Goal: Information Seeking & Learning: Learn about a topic

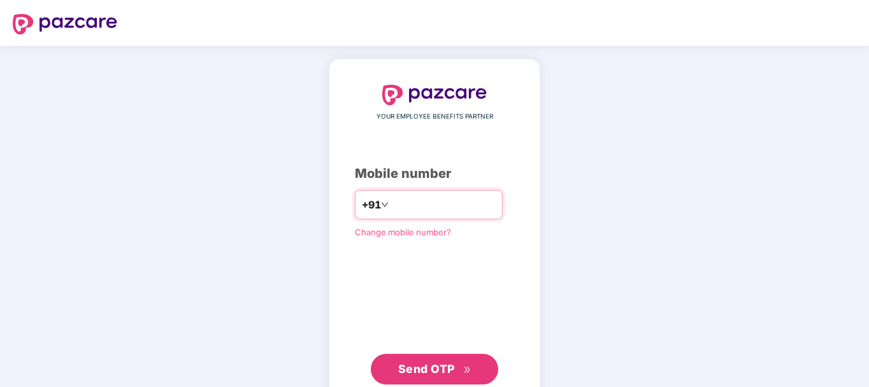
type input "**********"
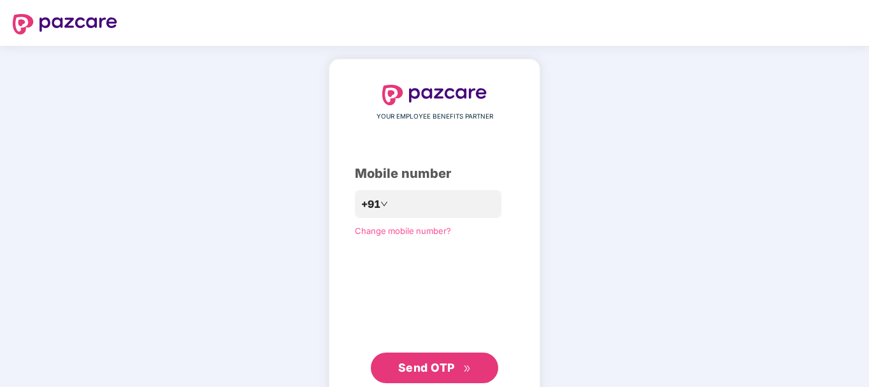
click at [436, 366] on span "Send OTP" at bounding box center [426, 367] width 57 height 13
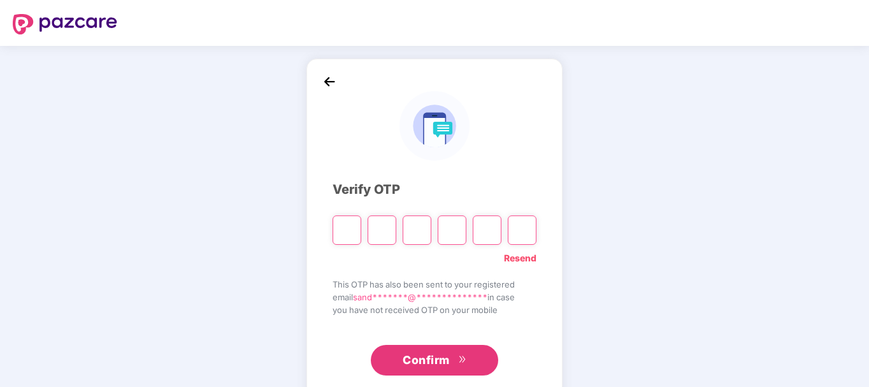
type input "*"
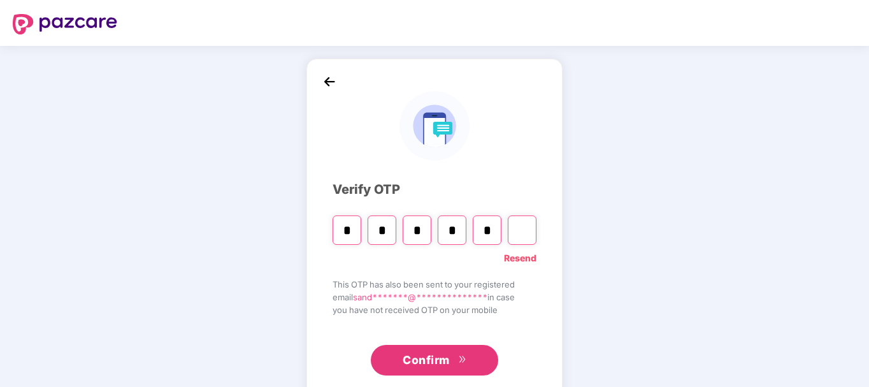
type input "*"
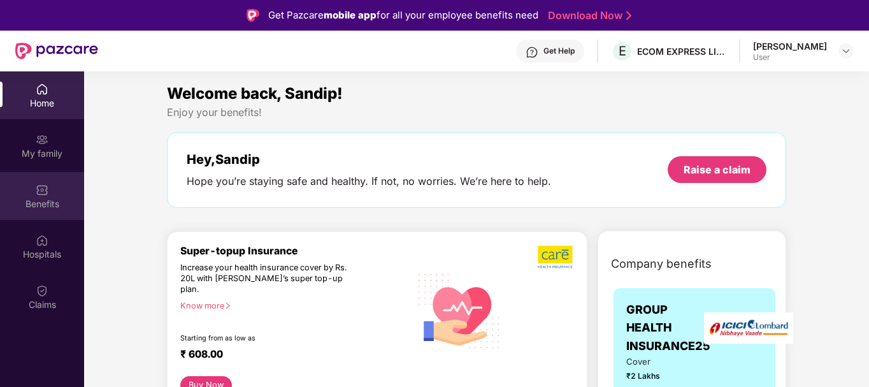
click at [48, 199] on div "Benefits" at bounding box center [42, 204] width 84 height 13
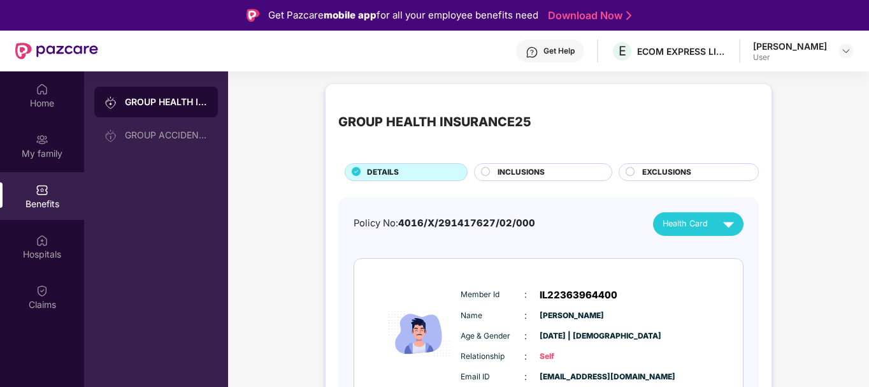
click at [50, 189] on div "Benefits" at bounding box center [42, 196] width 84 height 48
click at [43, 192] on img at bounding box center [42, 190] width 13 height 13
click at [32, 206] on div "Benefits" at bounding box center [42, 204] width 84 height 13
click at [201, 104] on div "GROUP HEALTH INSURANCE25" at bounding box center [166, 102] width 83 height 13
click at [40, 97] on div "Home" at bounding box center [42, 103] width 84 height 13
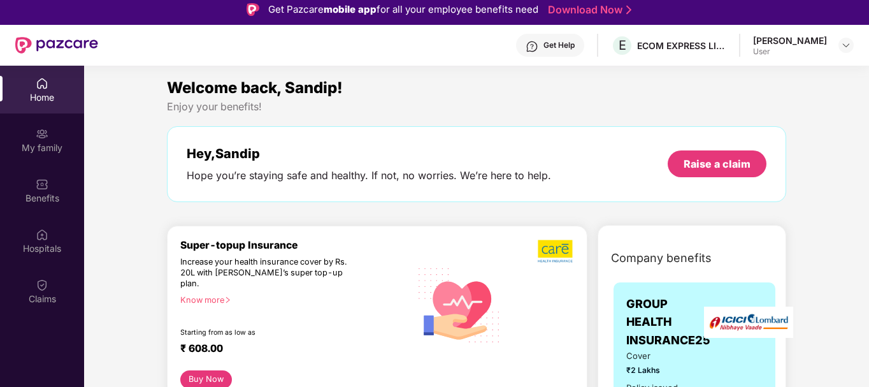
scroll to position [3, 0]
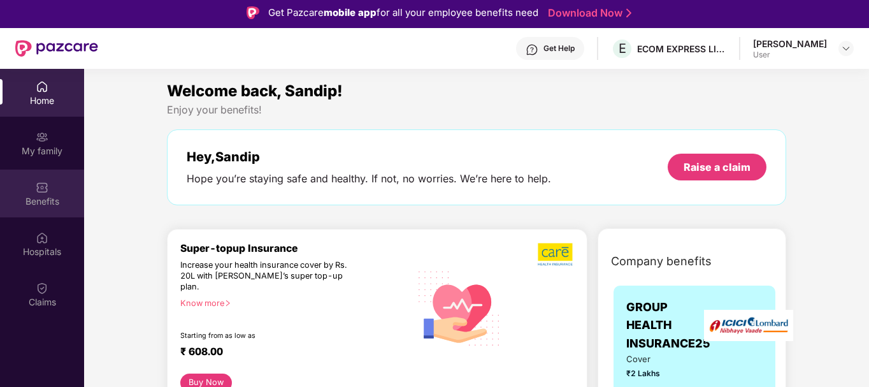
click at [52, 189] on div "Benefits" at bounding box center [42, 194] width 84 height 48
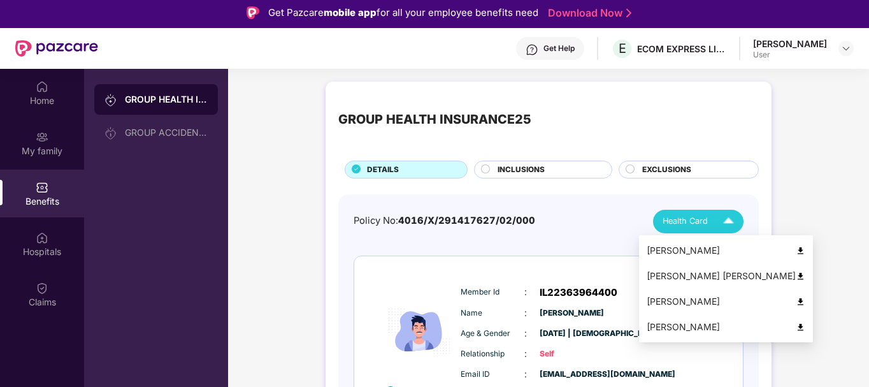
click at [727, 223] on img at bounding box center [729, 221] width 22 height 22
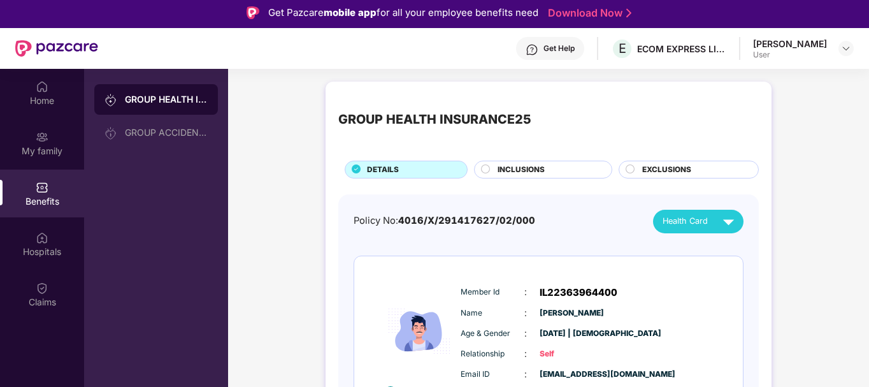
click at [48, 256] on div "Hospitals" at bounding box center [42, 251] width 84 height 13
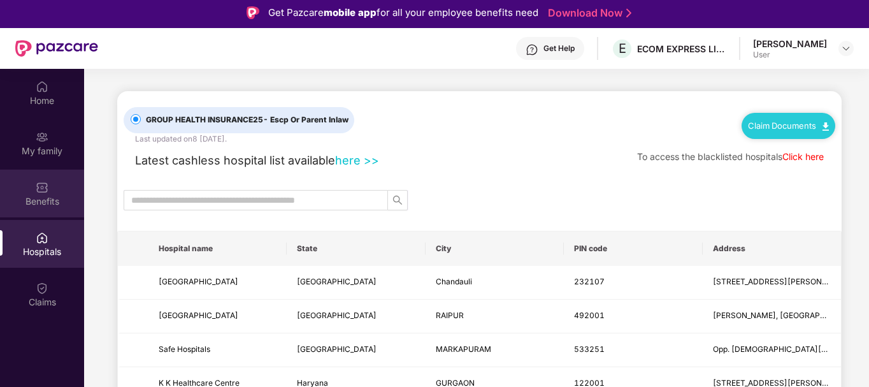
click at [39, 189] on img at bounding box center [42, 187] width 13 height 13
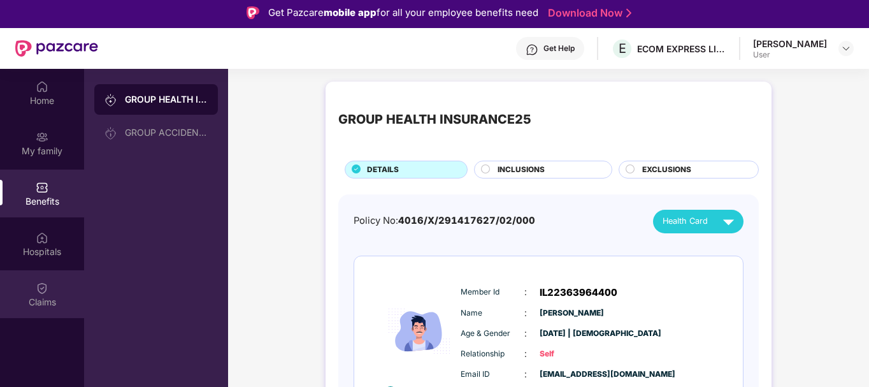
click at [36, 304] on div "Claims" at bounding box center [42, 302] width 84 height 13
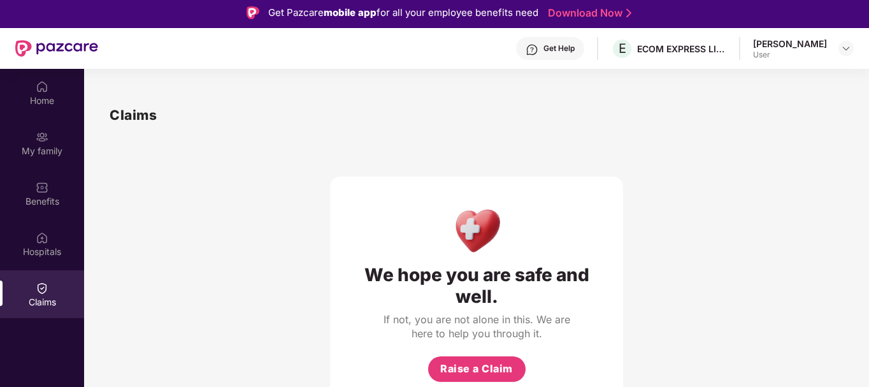
click at [755, 224] on div "We hope you are safe and well. If not, you are not alone in this. We are here t…" at bounding box center [477, 267] width 734 height 282
click at [50, 101] on div "Home" at bounding box center [42, 100] width 84 height 13
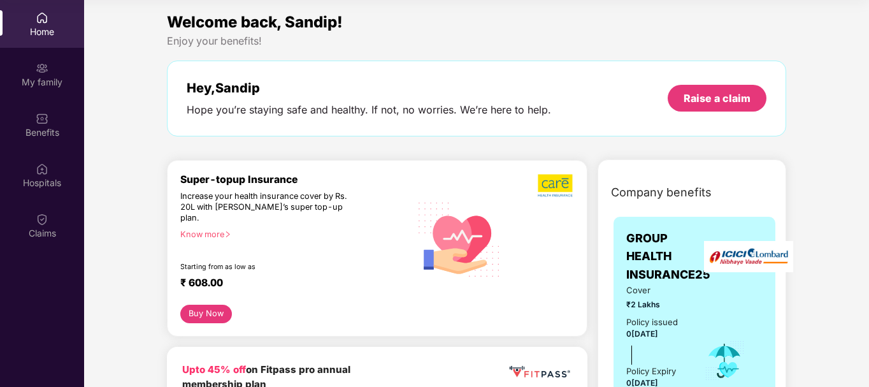
scroll to position [0, 0]
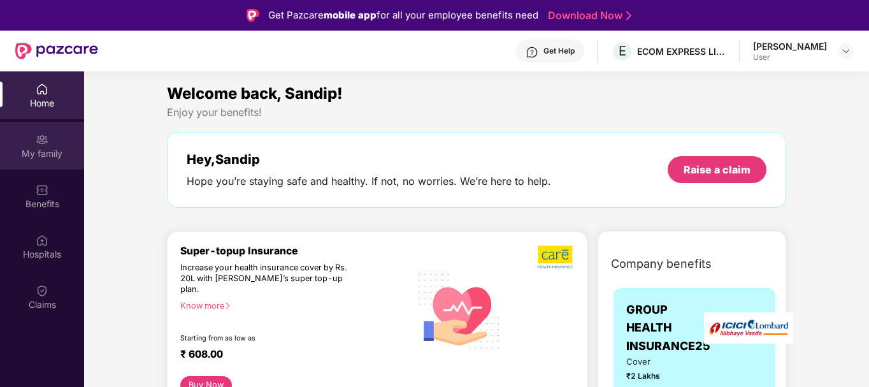
click at [24, 134] on div "My family" at bounding box center [42, 146] width 84 height 48
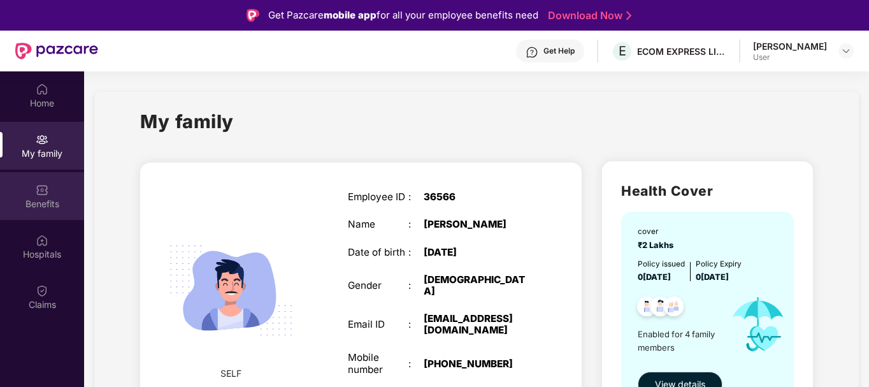
click at [34, 193] on div "Benefits" at bounding box center [42, 196] width 84 height 48
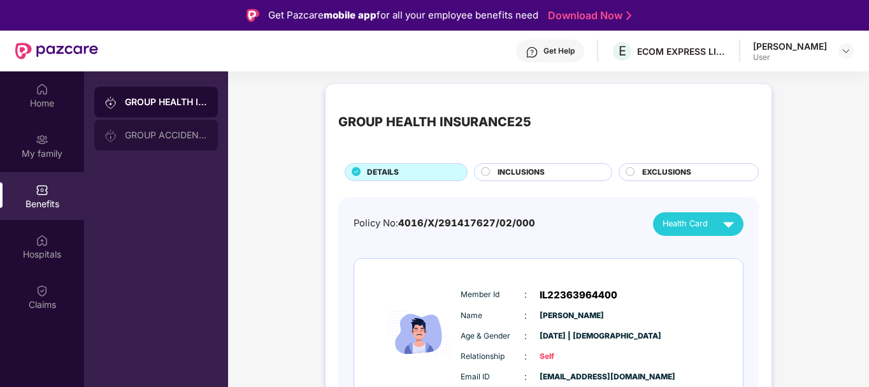
click at [166, 134] on div "GROUP ACCIDENTAL INSURANCE" at bounding box center [166, 135] width 83 height 10
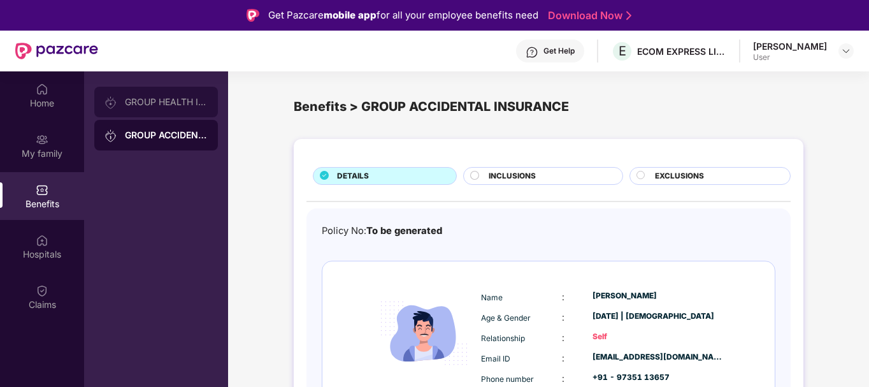
click at [138, 104] on div "GROUP HEALTH INSURANCE25" at bounding box center [166, 102] width 83 height 10
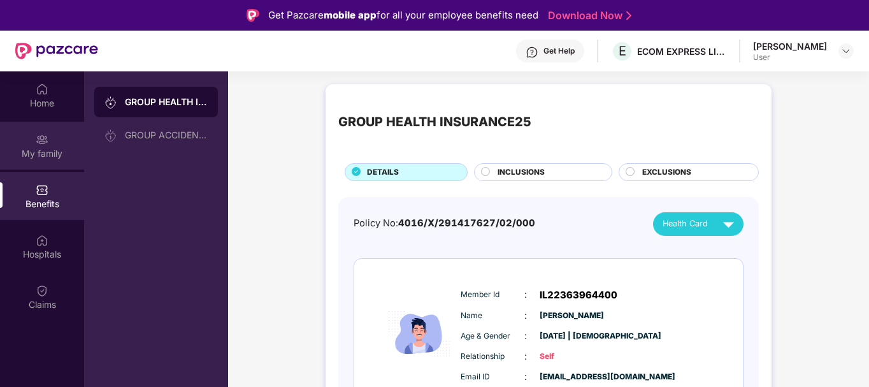
click at [41, 144] on img at bounding box center [42, 139] width 13 height 13
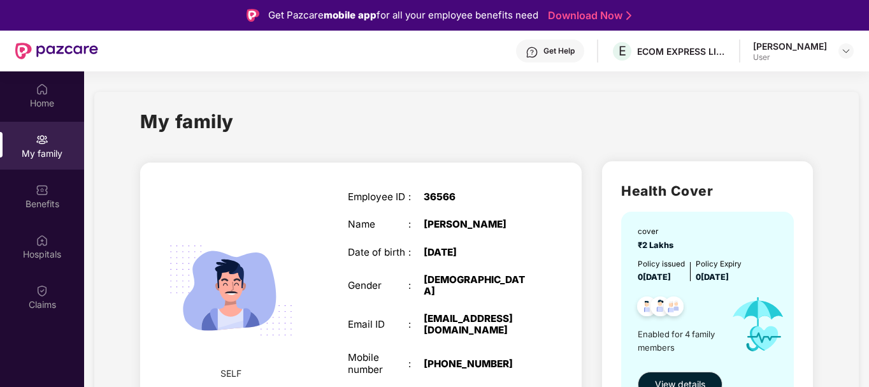
scroll to position [71, 0]
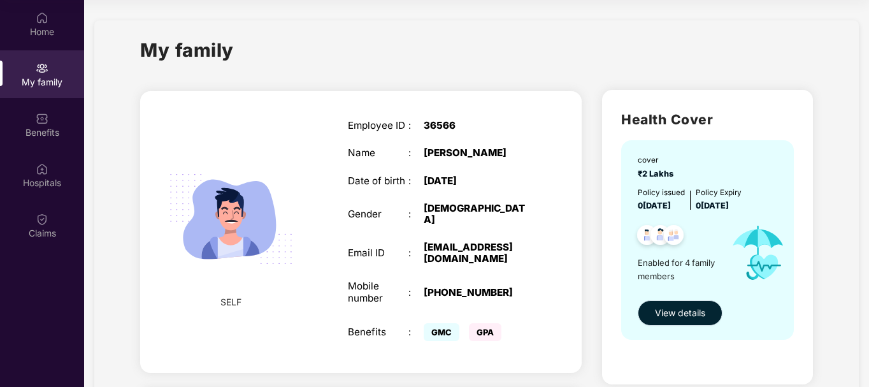
click at [700, 317] on span "View details" at bounding box center [680, 313] width 50 height 14
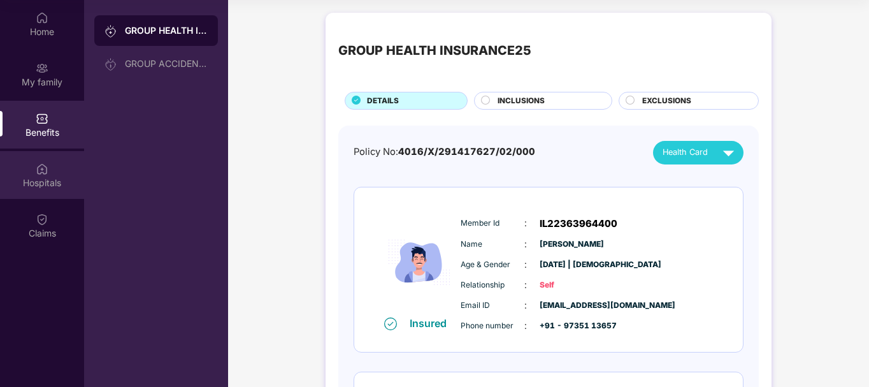
click at [69, 184] on div "Hospitals" at bounding box center [42, 183] width 84 height 13
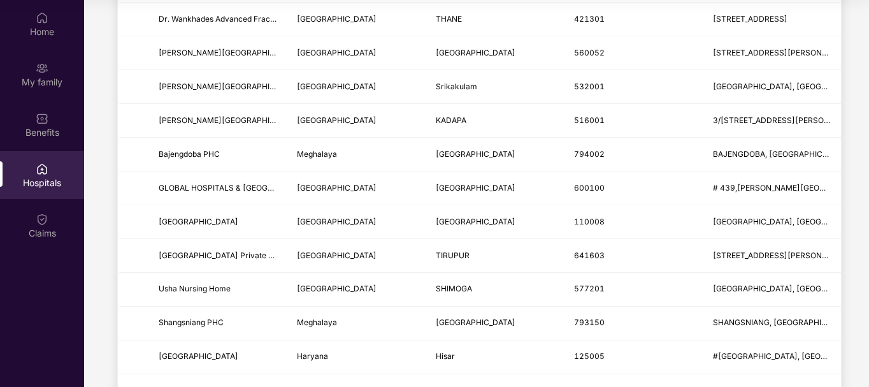
scroll to position [0, 0]
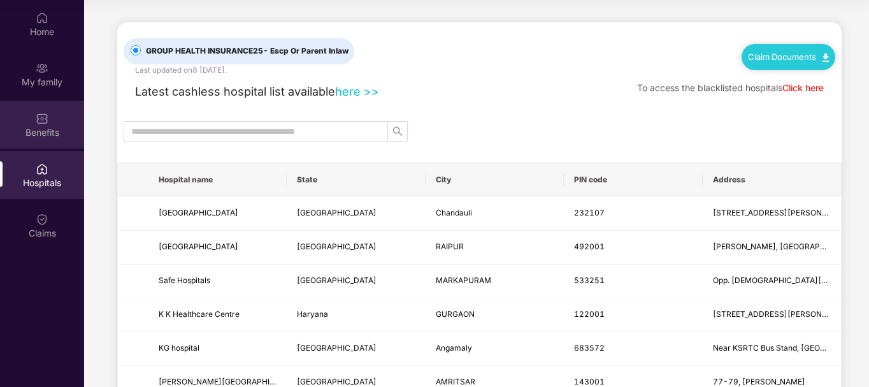
click at [40, 123] on img at bounding box center [42, 118] width 13 height 13
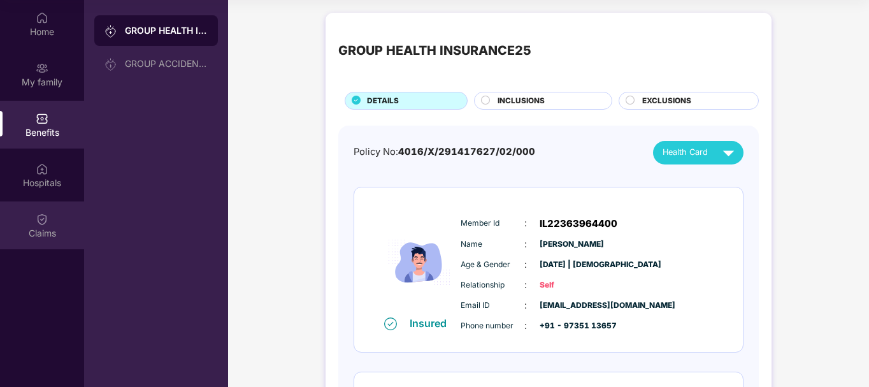
click at [62, 228] on div "Claims" at bounding box center [42, 233] width 84 height 13
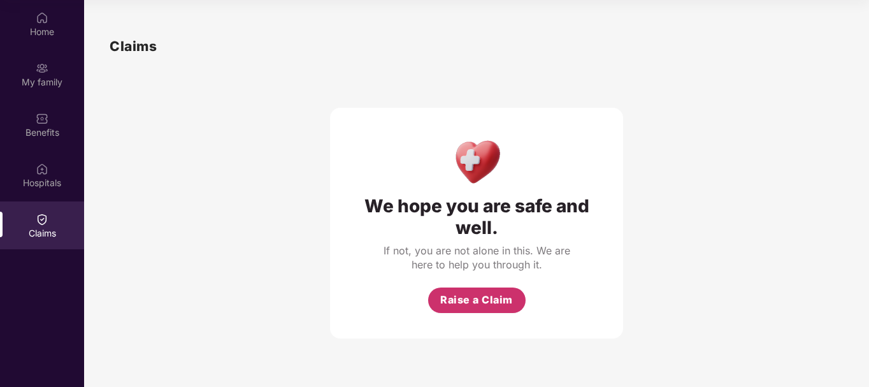
click at [462, 296] on span "Raise a Claim" at bounding box center [476, 300] width 73 height 16
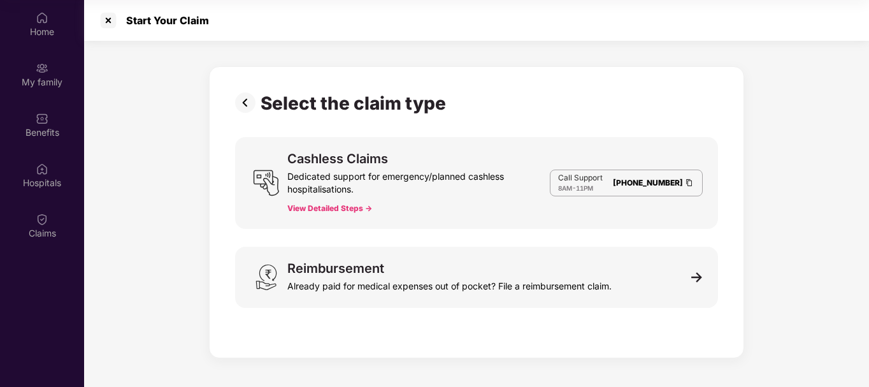
scroll to position [31, 0]
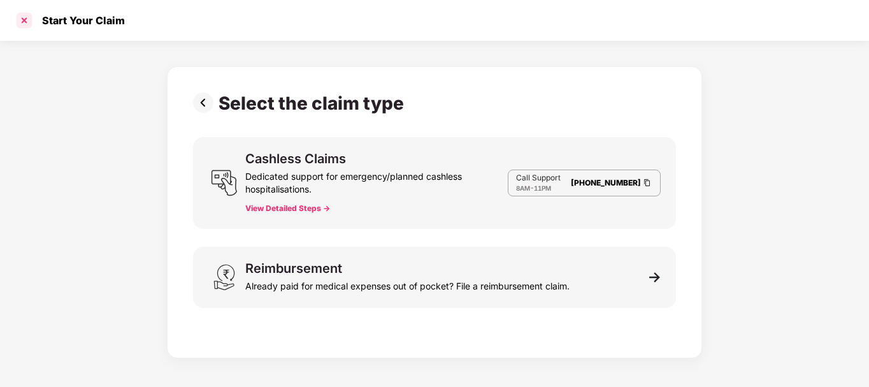
click at [21, 20] on div at bounding box center [24, 20] width 20 height 20
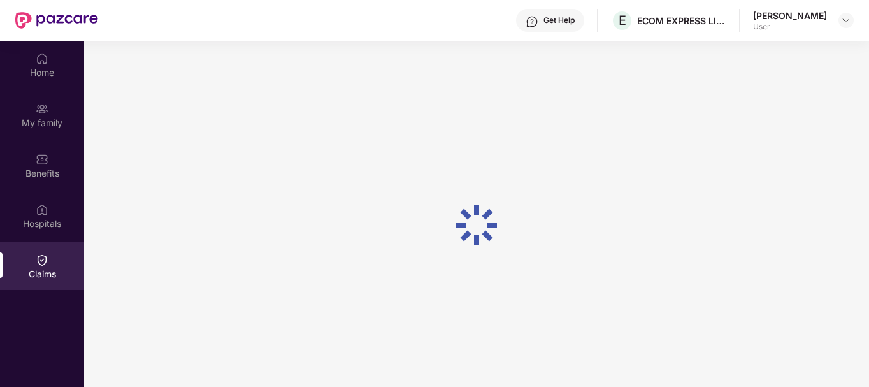
scroll to position [71, 0]
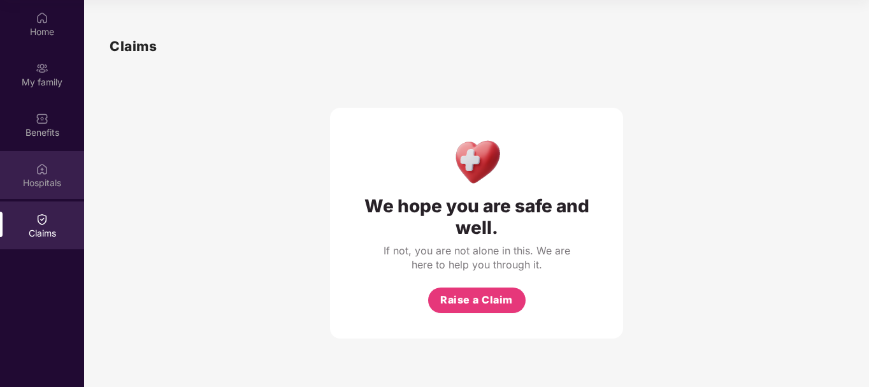
click at [61, 180] on div "Hospitals" at bounding box center [42, 183] width 84 height 13
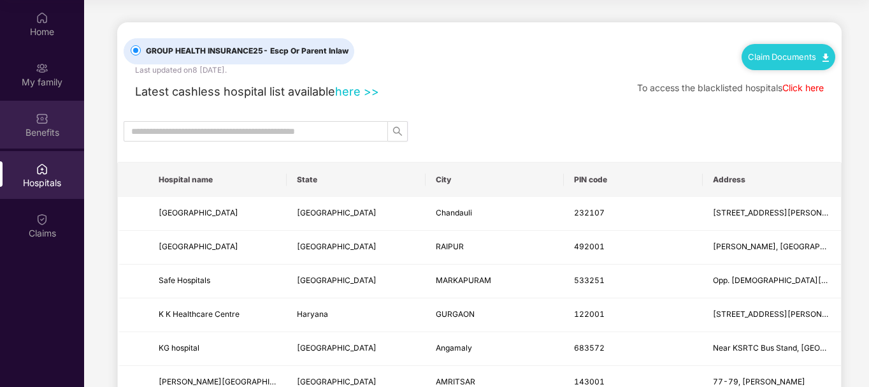
click at [38, 132] on div "Benefits" at bounding box center [42, 132] width 84 height 13
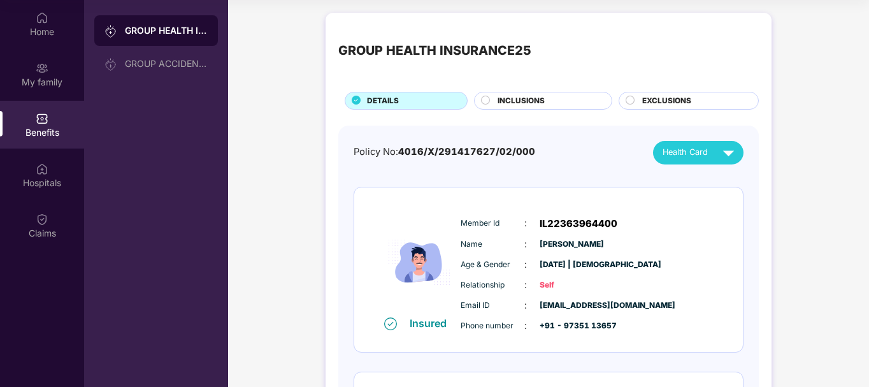
click at [525, 264] on span ":" at bounding box center [526, 264] width 3 height 14
click at [577, 99] on div "INCLUSIONS" at bounding box center [548, 102] width 114 height 14
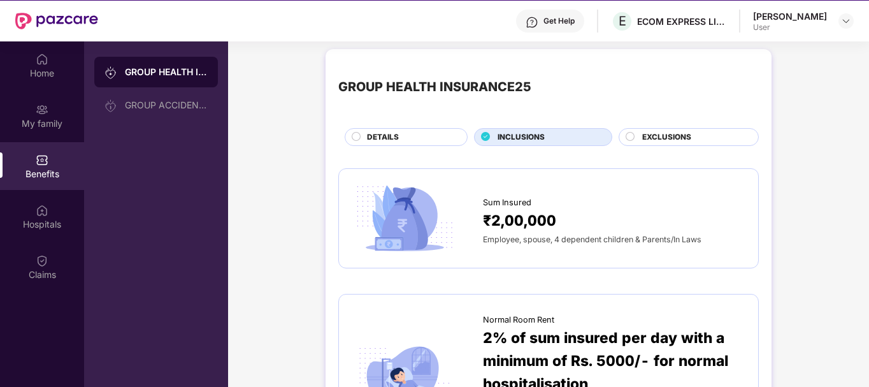
scroll to position [0, 0]
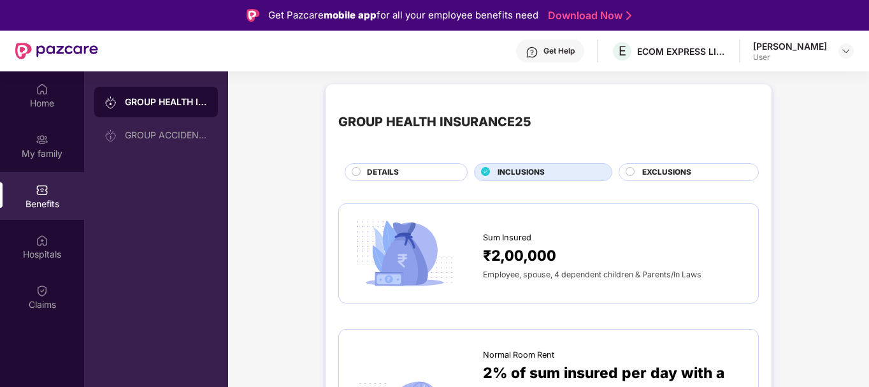
click at [654, 173] on span "EXCLUSIONS" at bounding box center [666, 172] width 49 height 12
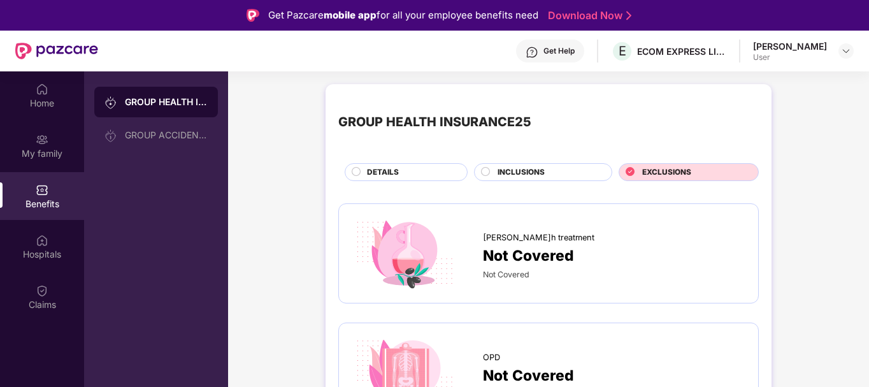
click at [550, 170] on div "INCLUSIONS" at bounding box center [548, 173] width 114 height 14
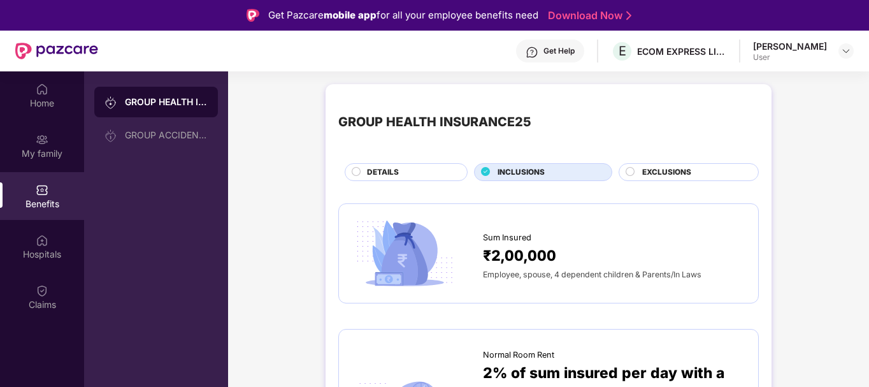
click at [423, 174] on div "DETAILS" at bounding box center [411, 173] width 100 height 14
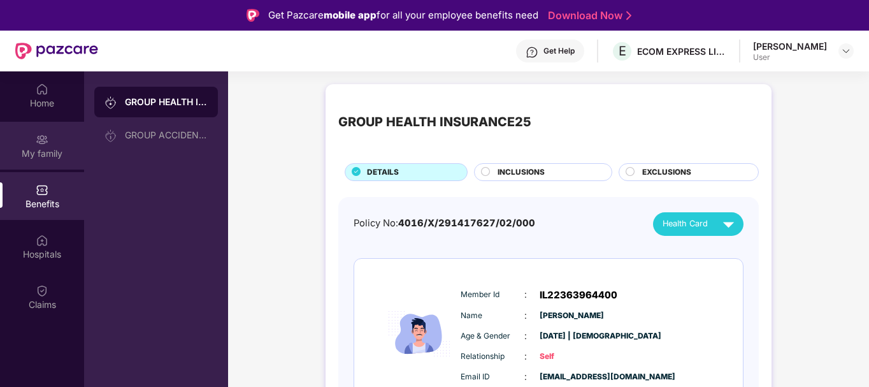
click at [61, 152] on div "My family" at bounding box center [42, 153] width 84 height 13
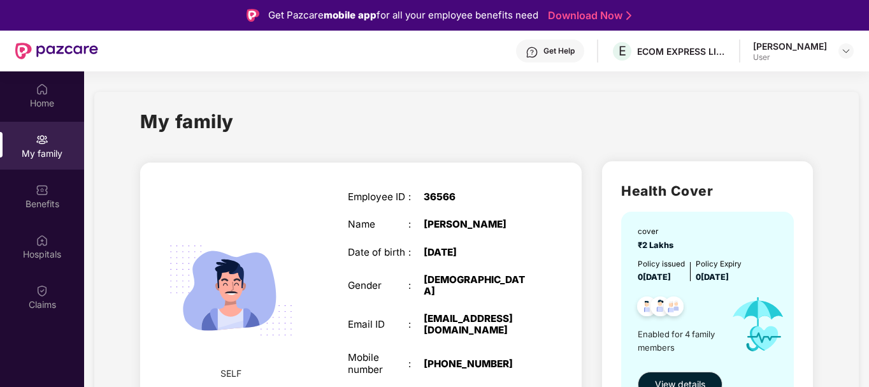
click at [419, 249] on div ":" at bounding box center [416, 252] width 15 height 11
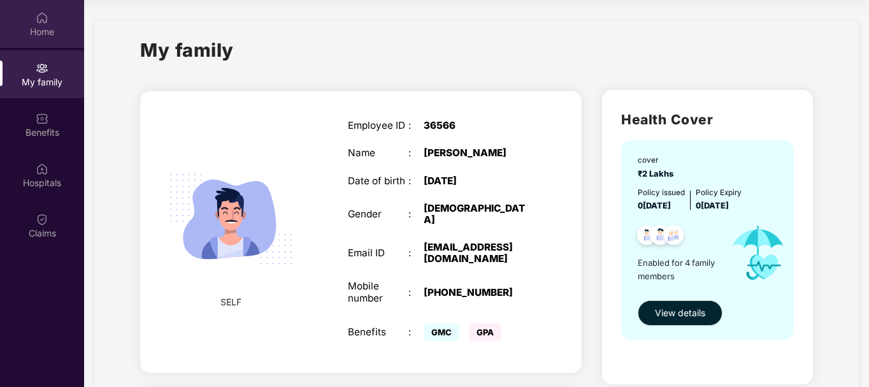
click at [22, 28] on div "Home" at bounding box center [42, 31] width 84 height 13
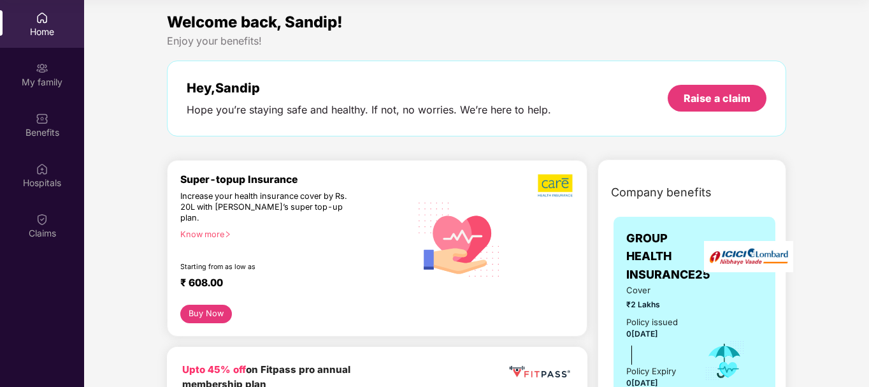
click at [31, 28] on div "Home" at bounding box center [42, 31] width 84 height 13
click at [41, 114] on img at bounding box center [42, 118] width 13 height 13
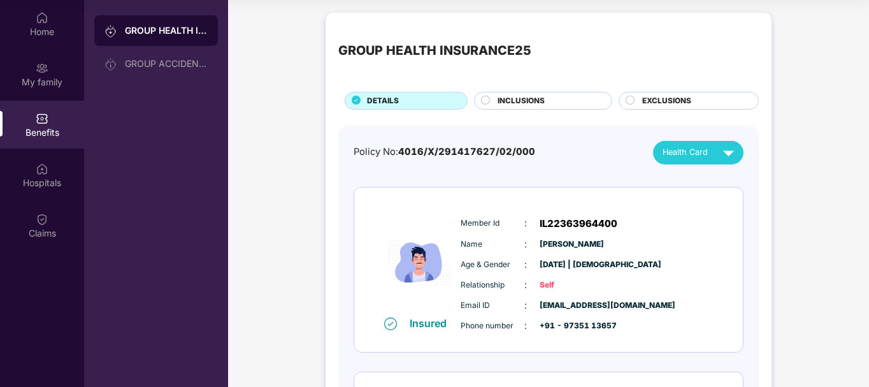
click at [638, 103] on div "EXCLUSIONS" at bounding box center [694, 102] width 116 height 14
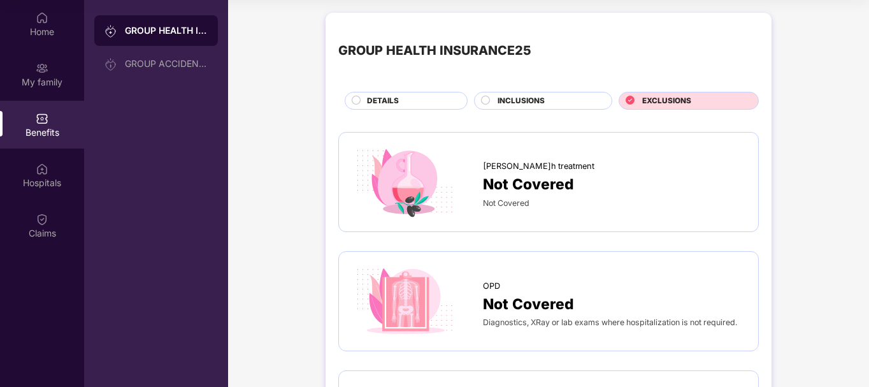
click at [547, 100] on div "INCLUSIONS" at bounding box center [548, 102] width 114 height 14
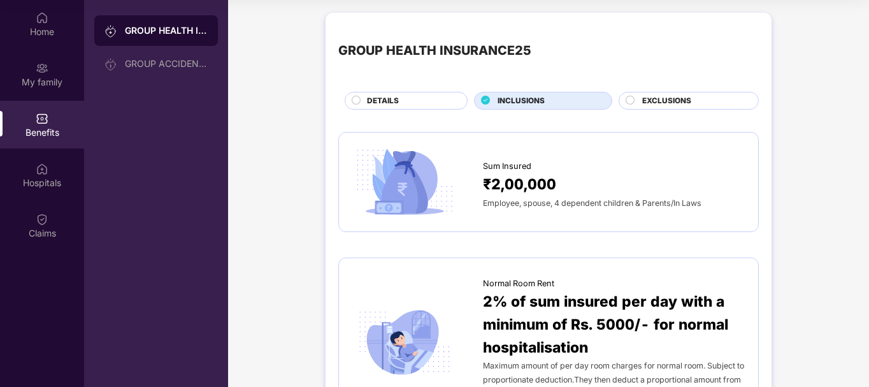
click at [405, 104] on div "DETAILS" at bounding box center [411, 102] width 100 height 14
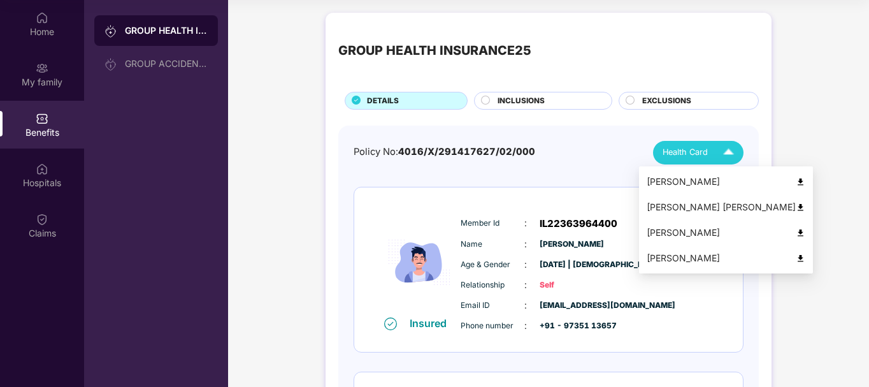
click at [714, 159] on div "Health Card" at bounding box center [701, 152] width 77 height 22
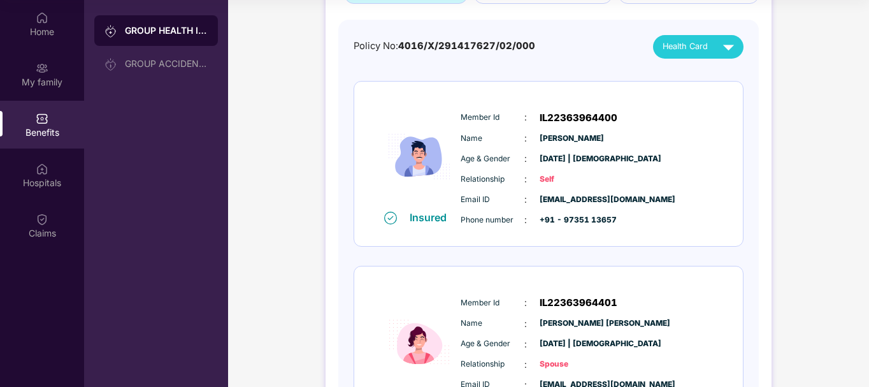
scroll to position [0, 0]
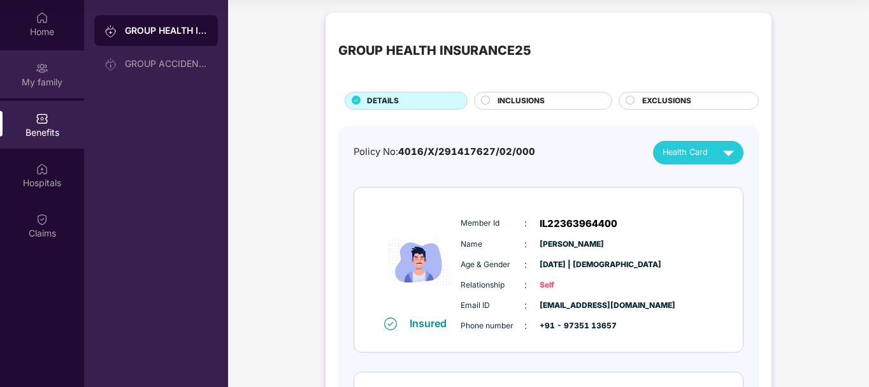
click at [43, 80] on div "My family" at bounding box center [42, 82] width 84 height 13
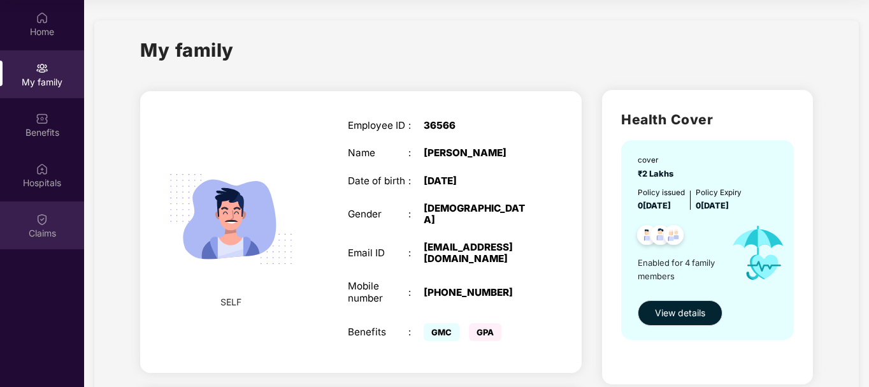
click at [41, 221] on img at bounding box center [42, 219] width 13 height 13
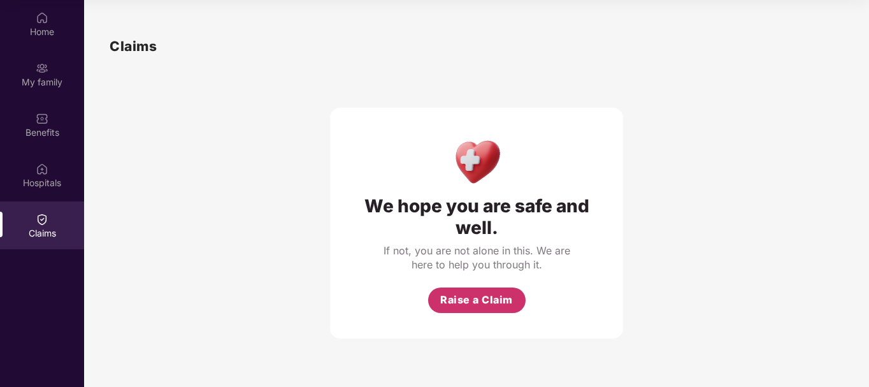
click at [461, 308] on button "Raise a Claim" at bounding box center [477, 299] width 98 height 25
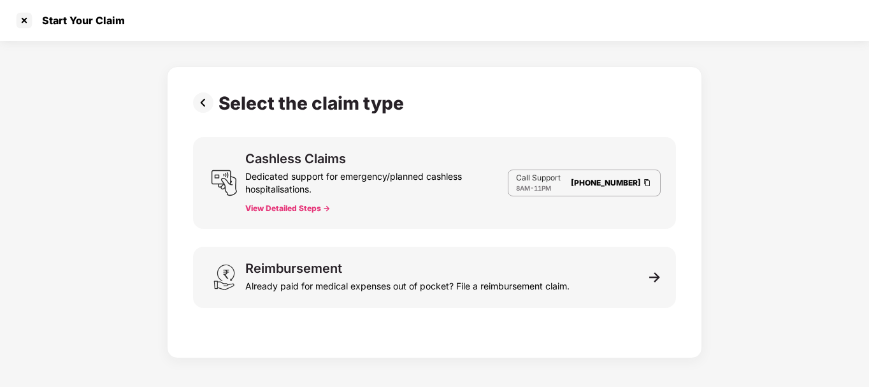
scroll to position [31, 0]
click at [23, 17] on div at bounding box center [24, 20] width 20 height 20
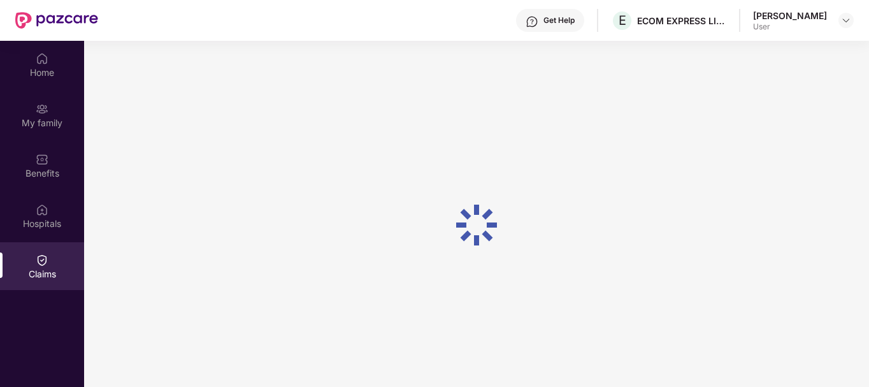
scroll to position [71, 0]
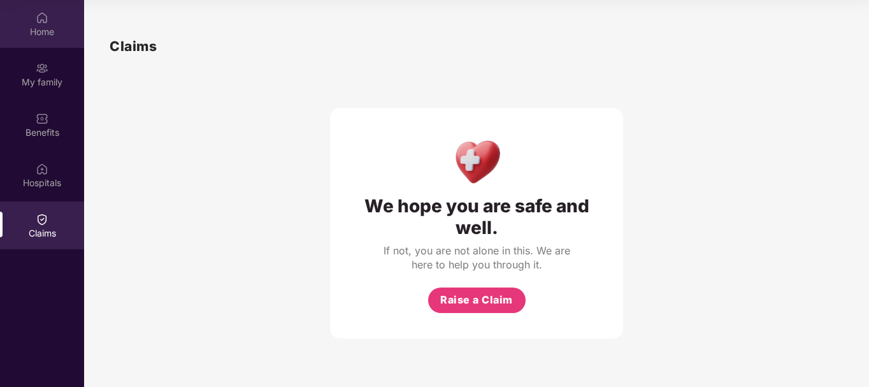
click at [47, 47] on div "Home" at bounding box center [42, 24] width 84 height 48
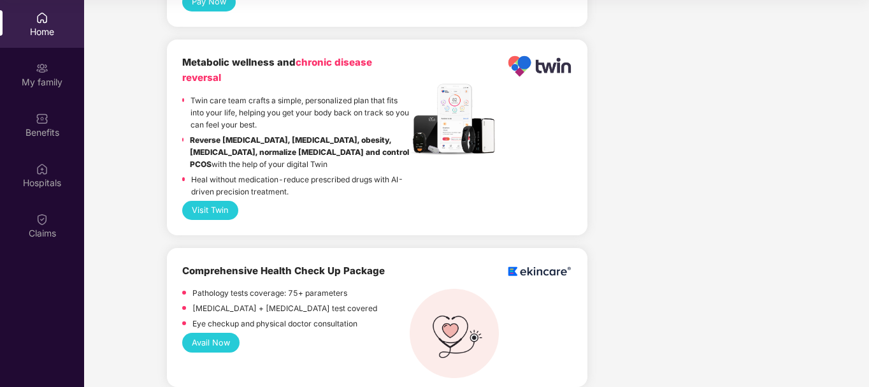
scroll to position [2422, 0]
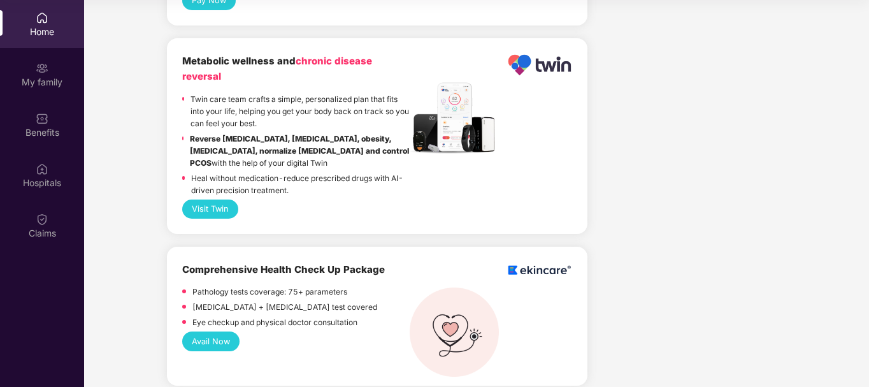
click at [212, 331] on button "Avail Now" at bounding box center [210, 340] width 57 height 19
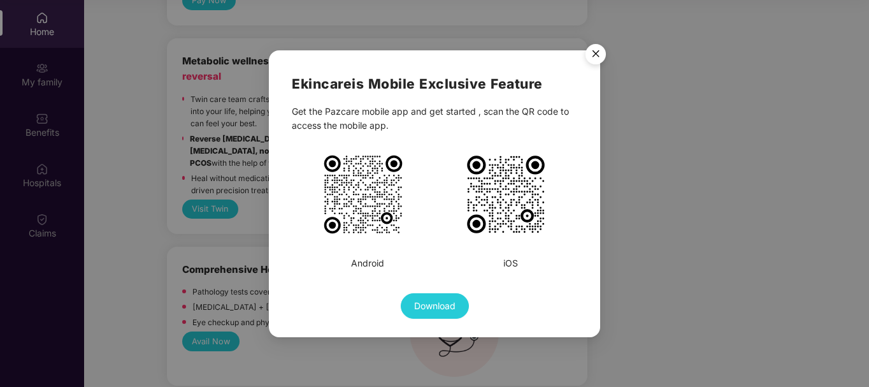
click at [597, 58] on img "Close" at bounding box center [596, 56] width 36 height 36
